Goal: Check status: Check status

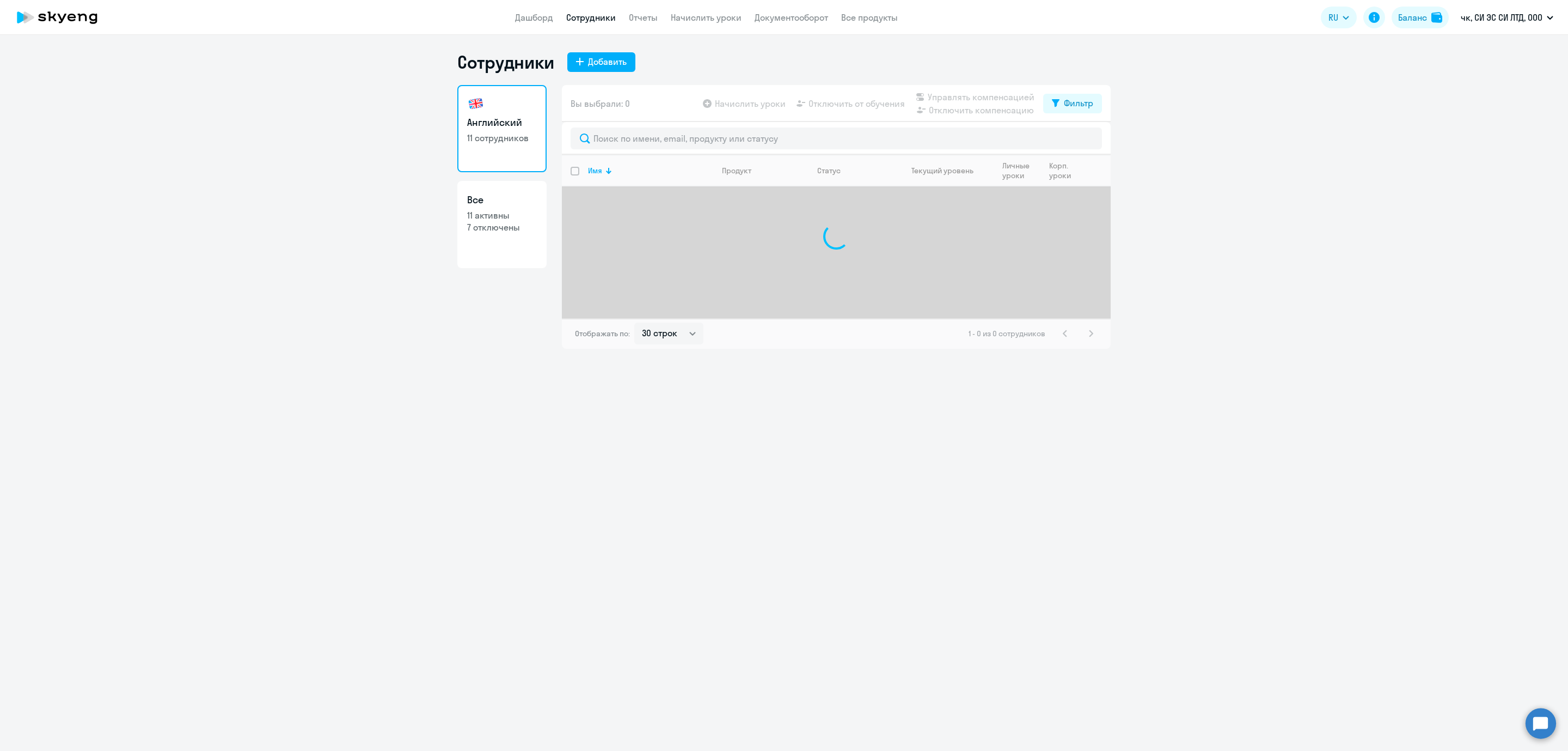
select select "30"
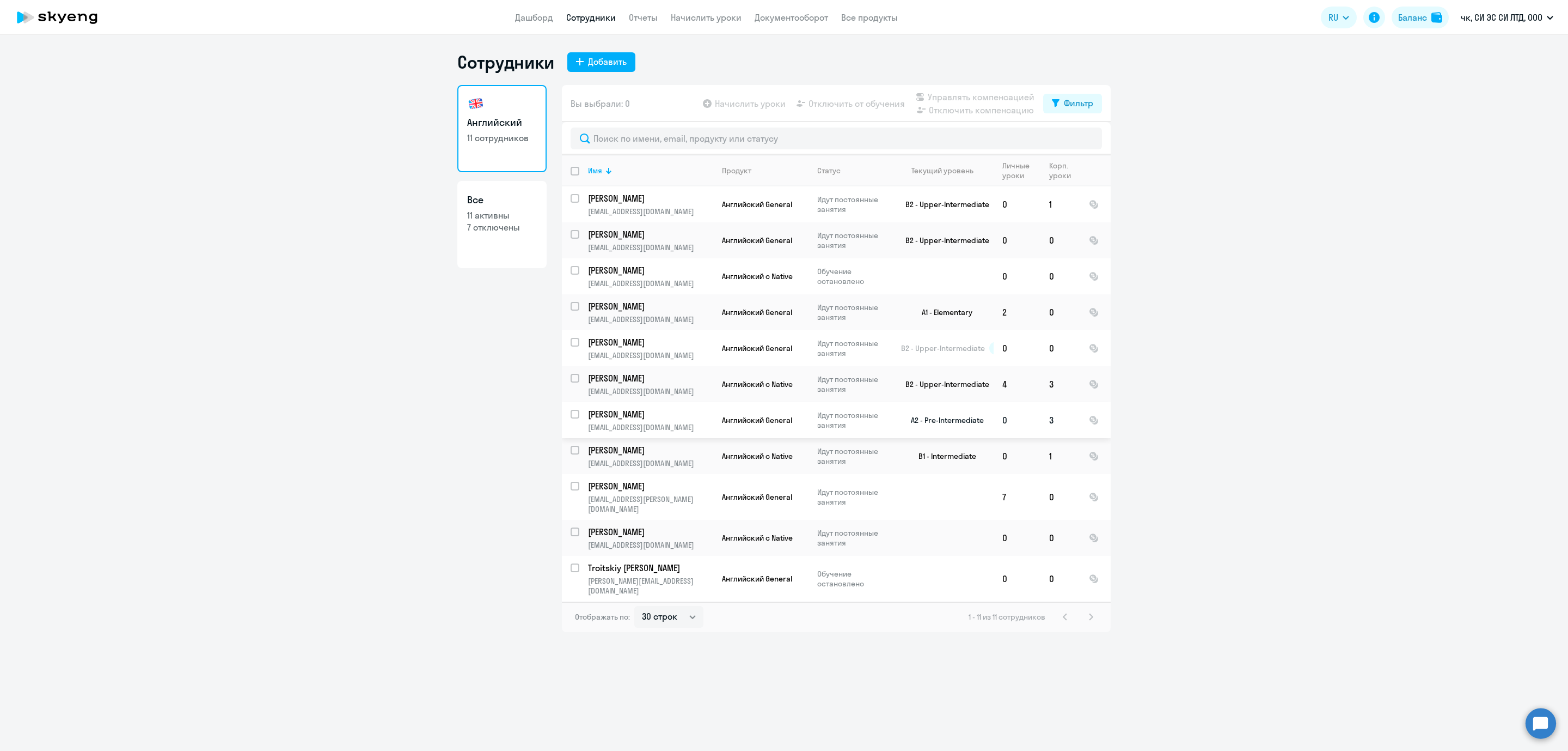
click at [586, 409] on td "[PERSON_NAME] [EMAIL_ADDRESS][DOMAIN_NAME]" at bounding box center [646, 420] width 134 height 36
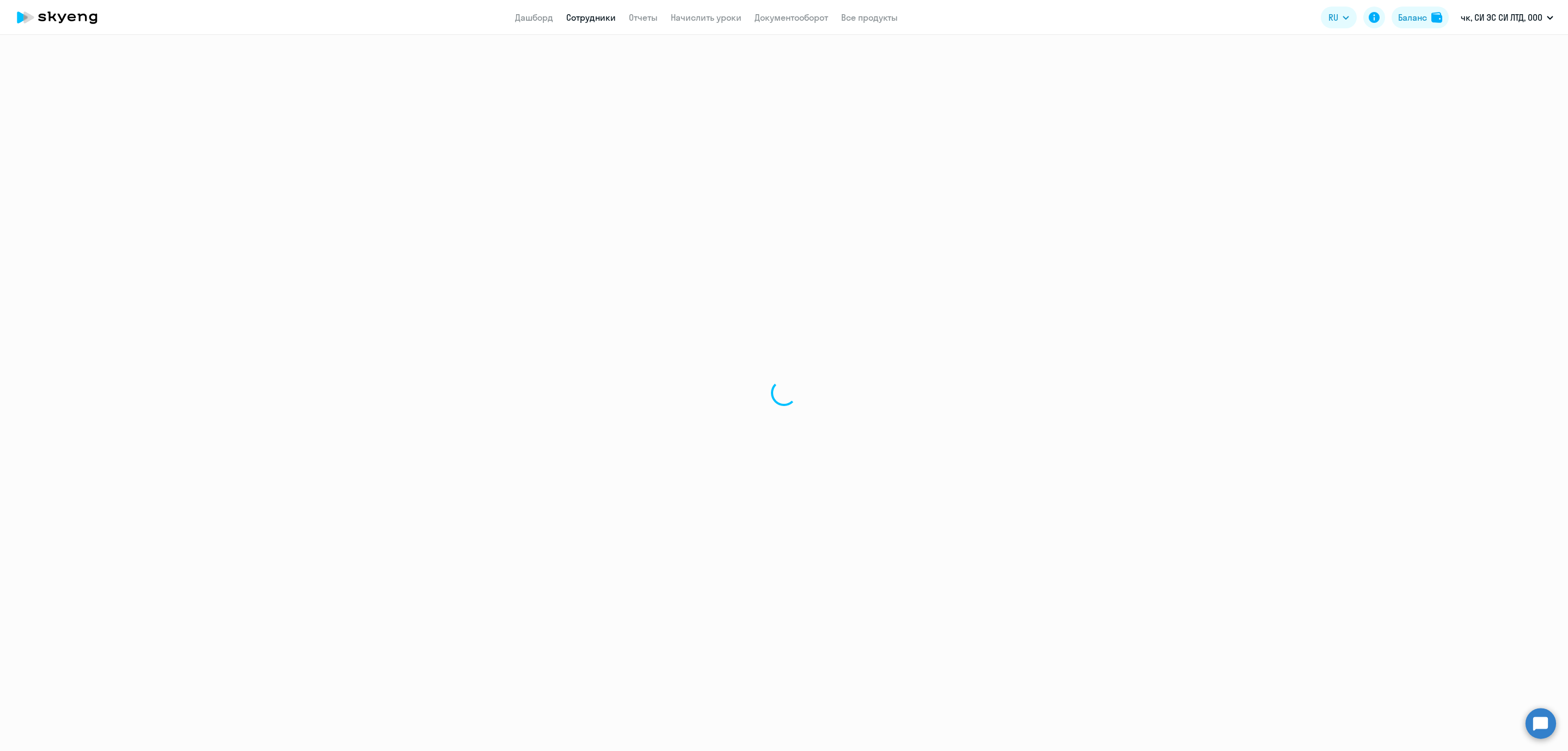
select select "english"
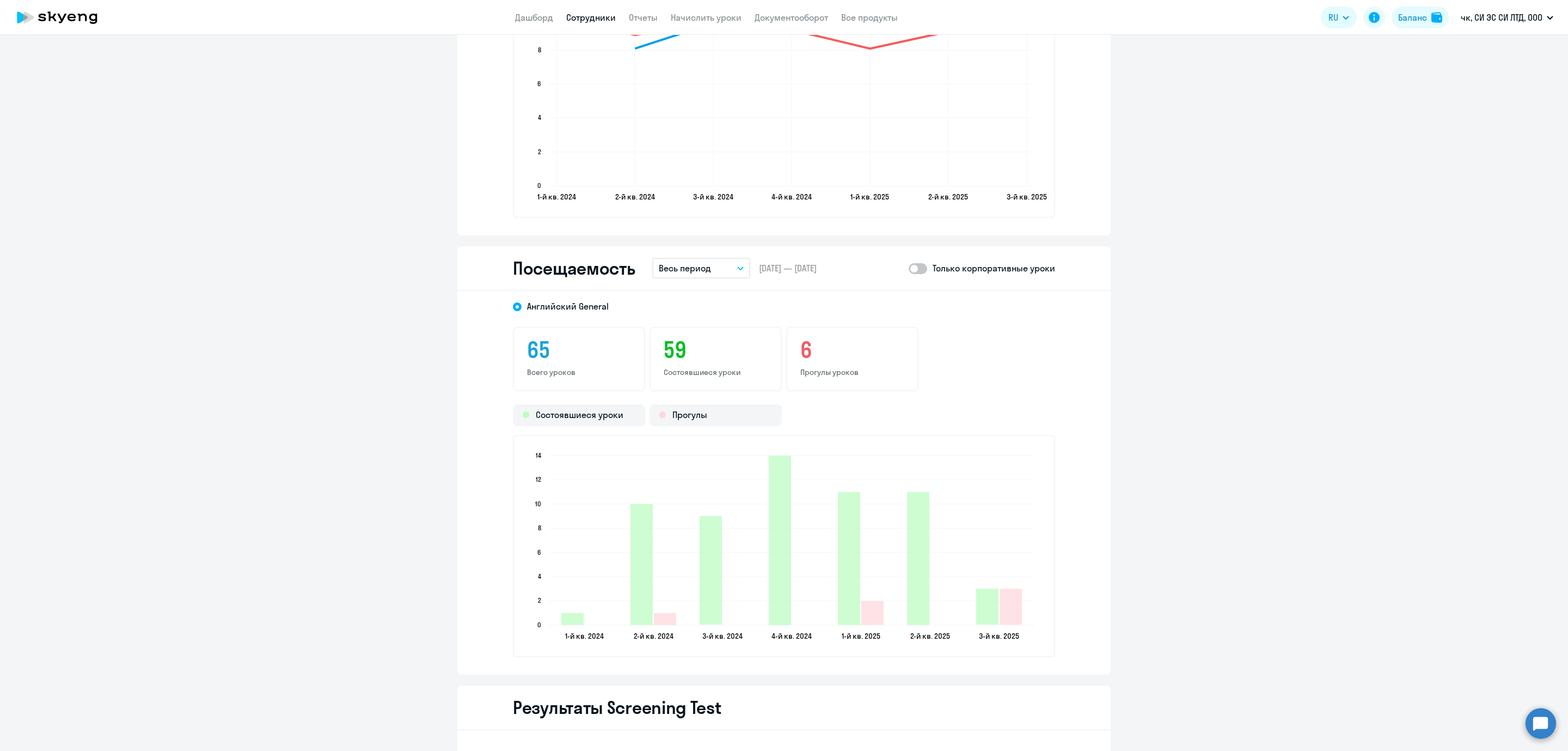
scroll to position [1389, 0]
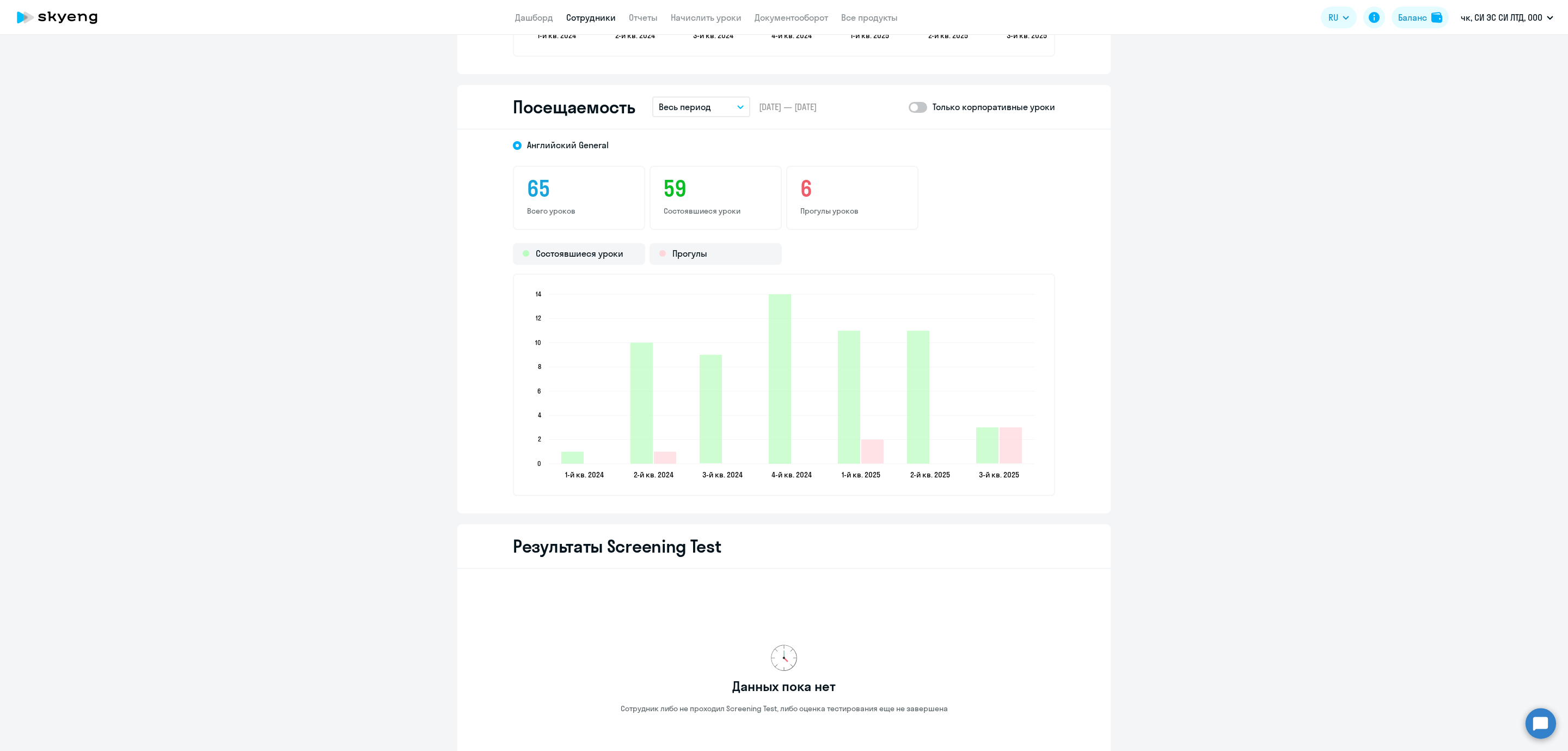
click at [738, 100] on button "Весь период" at bounding box center [701, 107] width 98 height 21
click at [718, 164] on li "Прошлый месяц" at bounding box center [710, 164] width 115 height 27
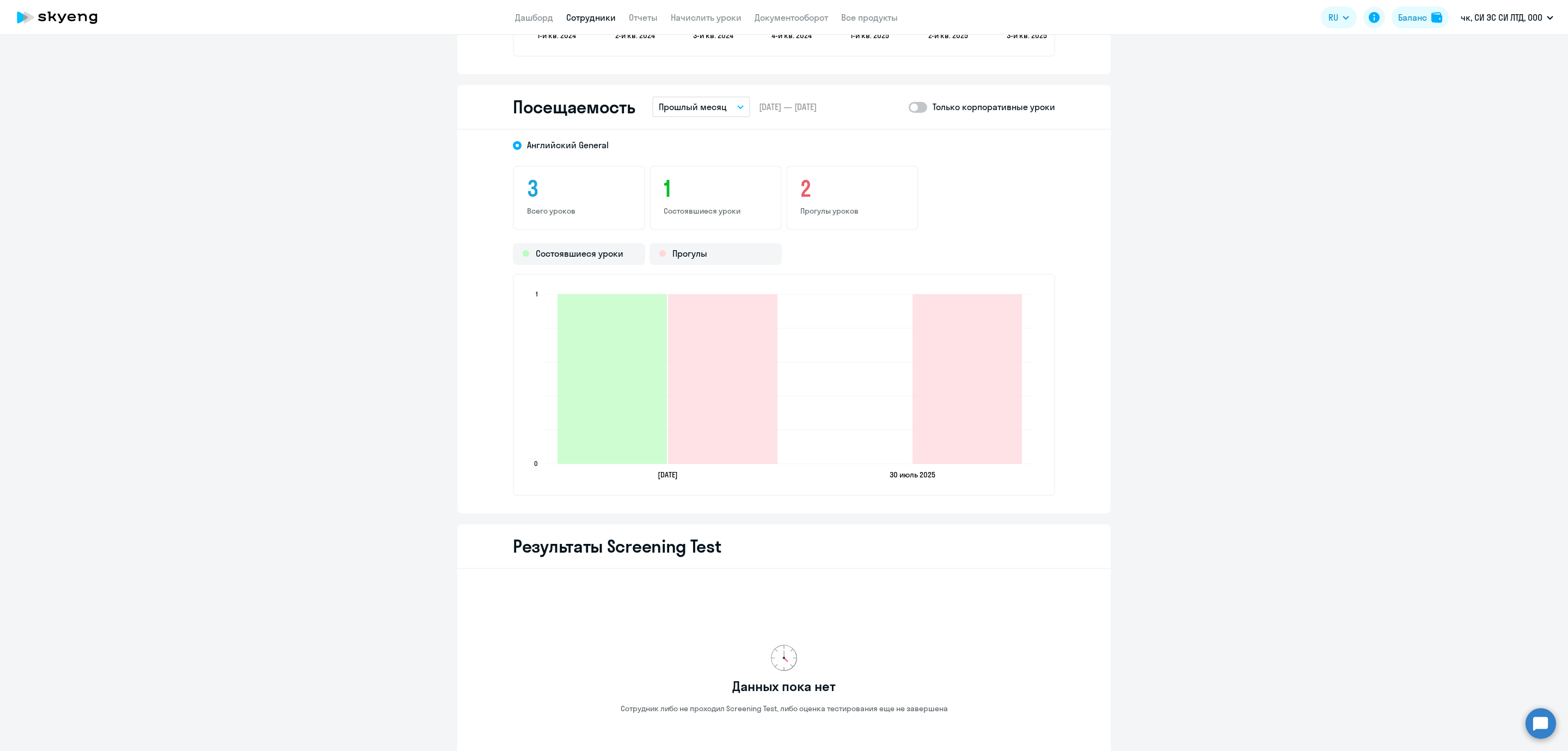
click at [923, 102] on div "Только корпоративные уроки" at bounding box center [982, 107] width 147 height 13
click at [912, 100] on label at bounding box center [918, 107] width 18 height 13
click at [909, 107] on input "checkbox" at bounding box center [908, 107] width 1 height 1
checkbox input "true"
